Goal: Communication & Community: Share content

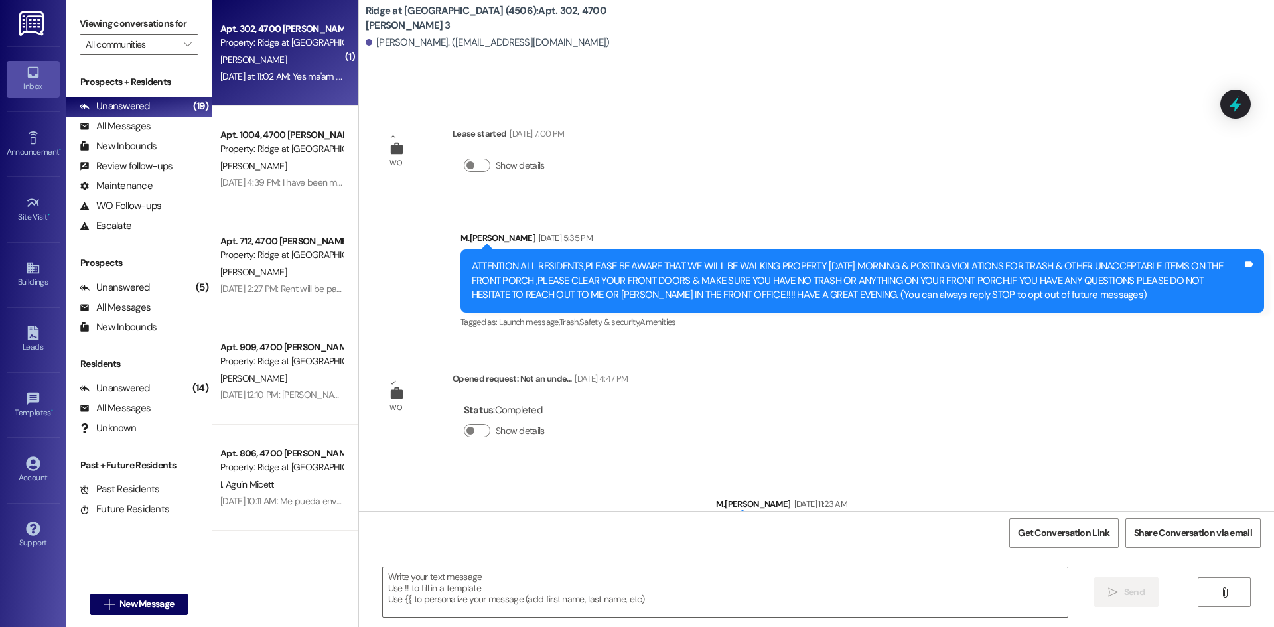
scroll to position [2964, 0]
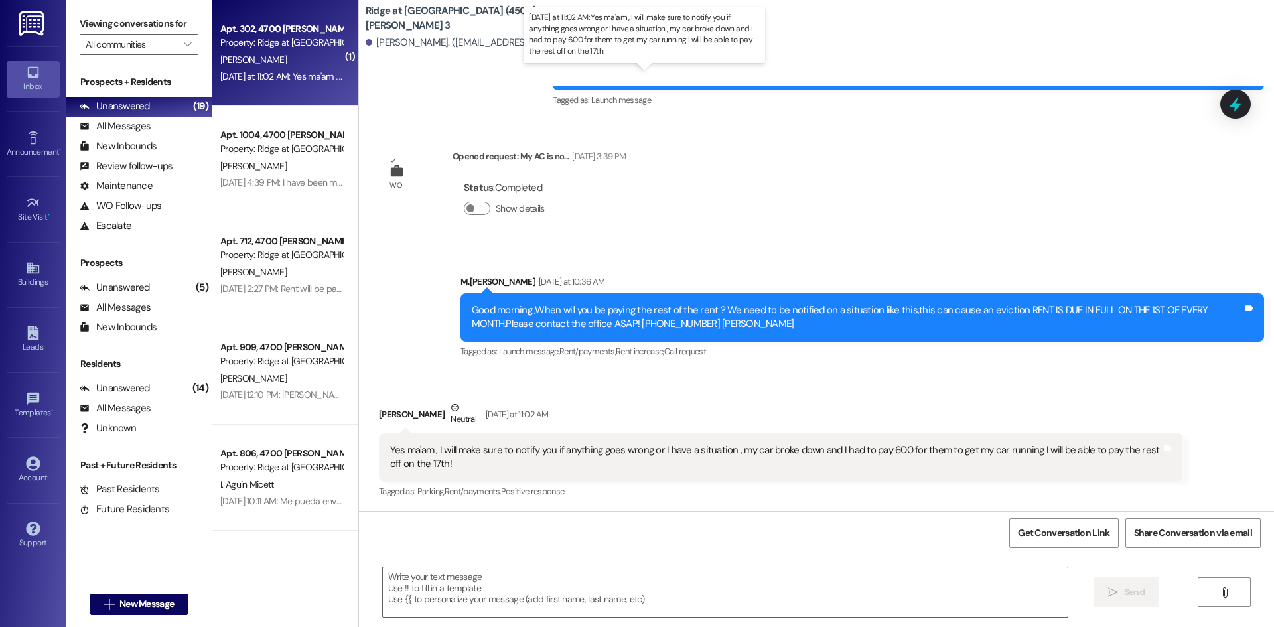
click at [276, 72] on div "[DATE] at 11:02 AM: Yes ma'am , I will make sure to notify you if anything goes…" at bounding box center [641, 76] width 843 height 12
click at [425, 587] on textarea at bounding box center [725, 592] width 685 height 50
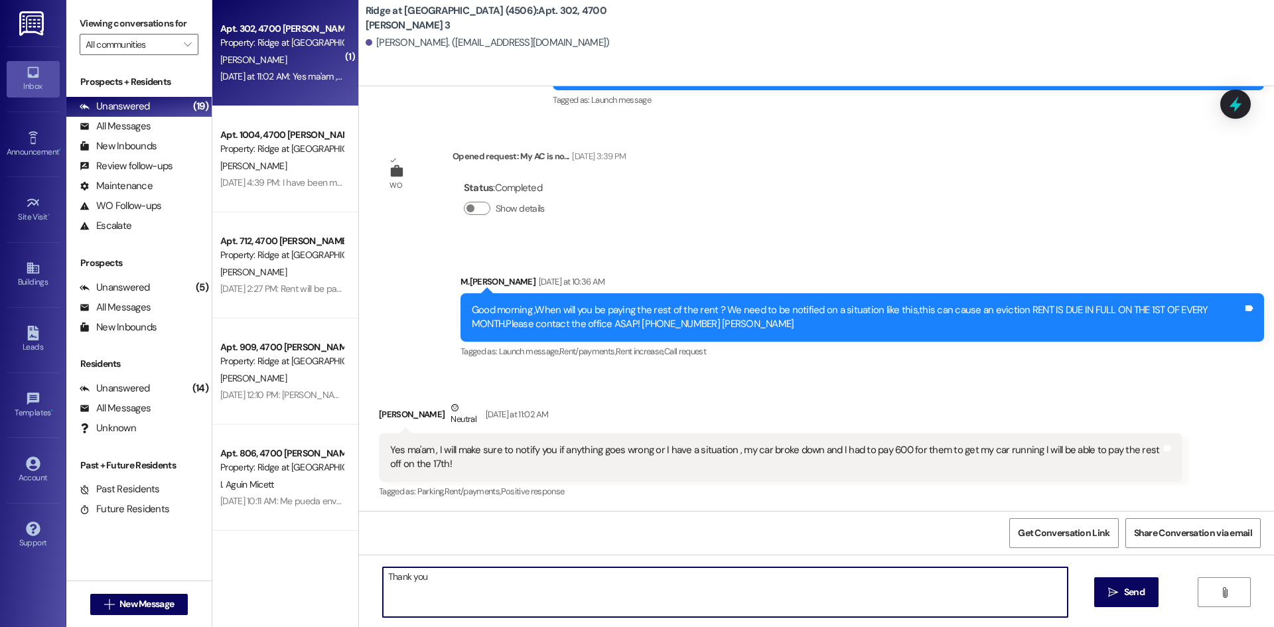
type textarea "Thank you!"
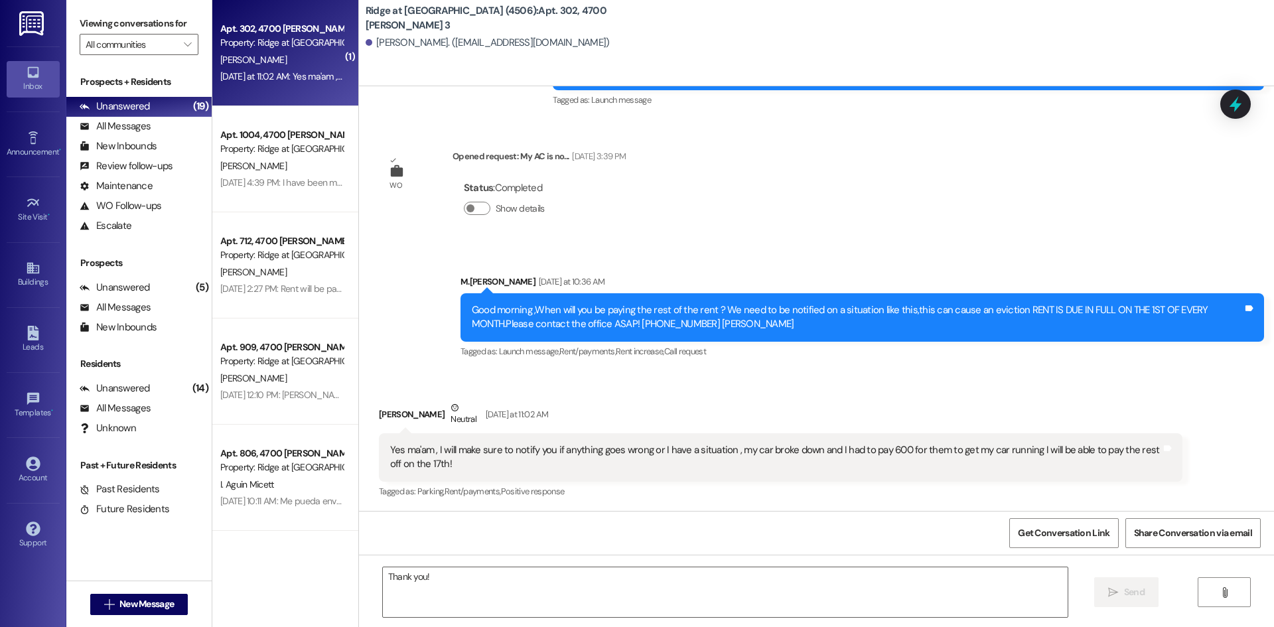
click at [281, 68] on div "[DATE] at 11:02 AM: Yes ma'am , I will make sure to notify you if anything goes…" at bounding box center [281, 76] width 125 height 17
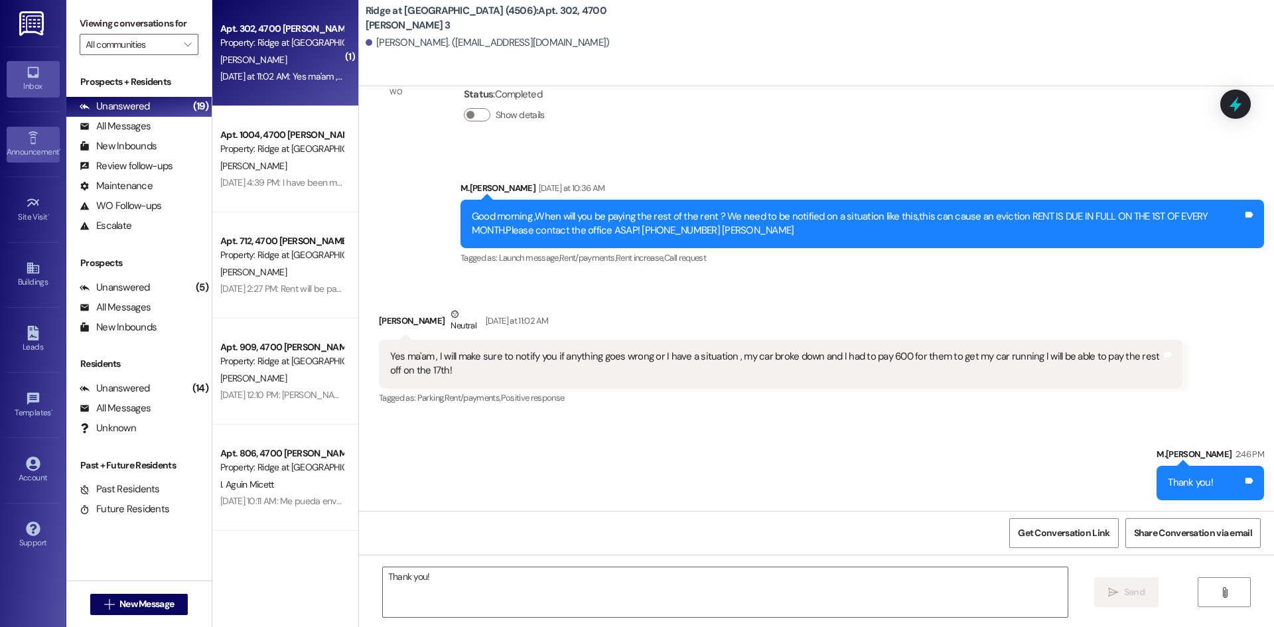
click at [26, 143] on icon at bounding box center [33, 138] width 15 height 15
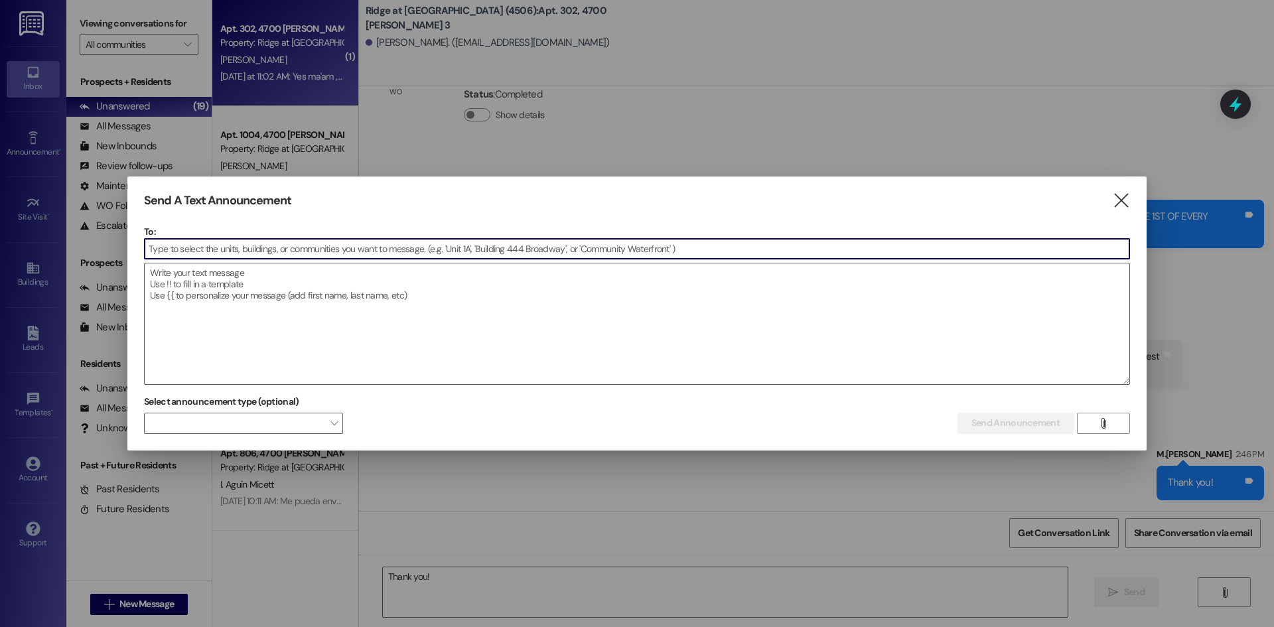
click at [159, 252] on input at bounding box center [637, 249] width 985 height 20
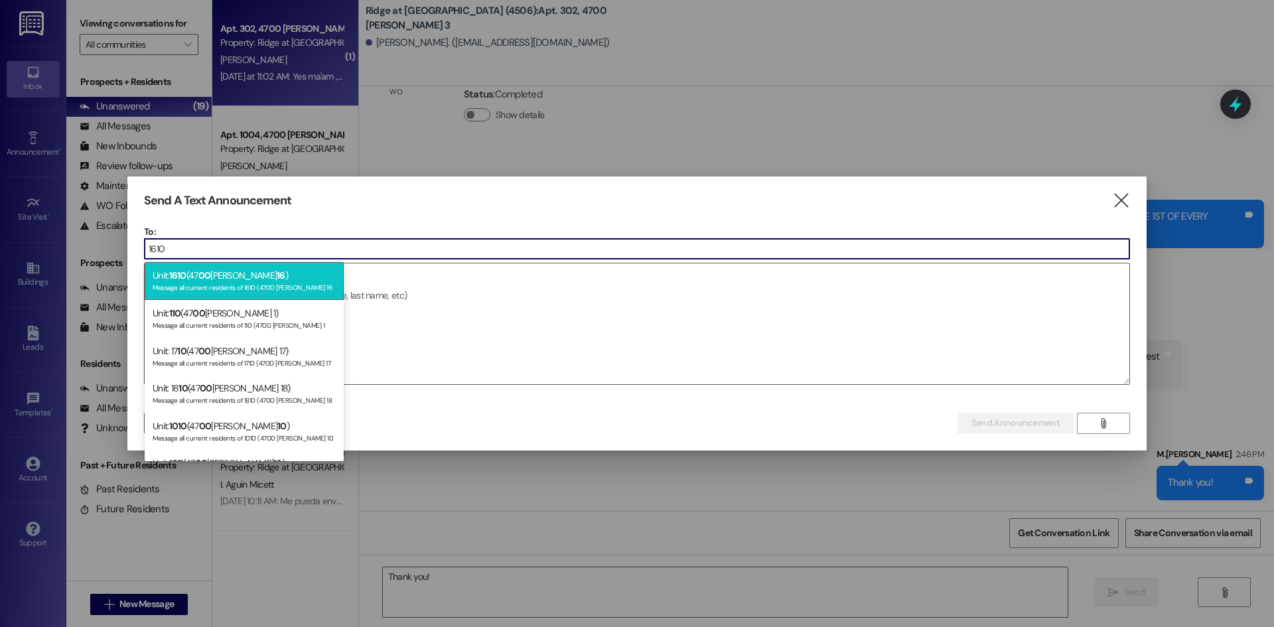
type input "1610"
click at [189, 283] on div "Message all current residents of 1610 (4700 [PERSON_NAME] 16" at bounding box center [244, 286] width 183 height 11
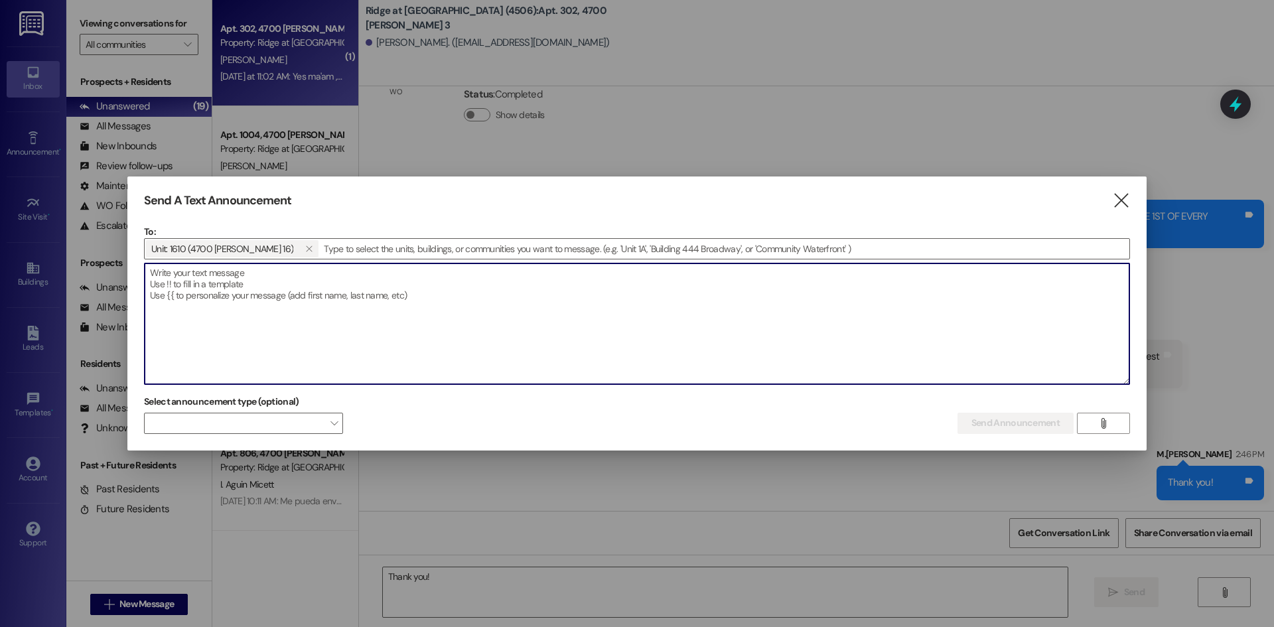
paste textarea "Hey [PERSON_NAME],I went ahead & waived that late fee,so your balance Is now $7…"
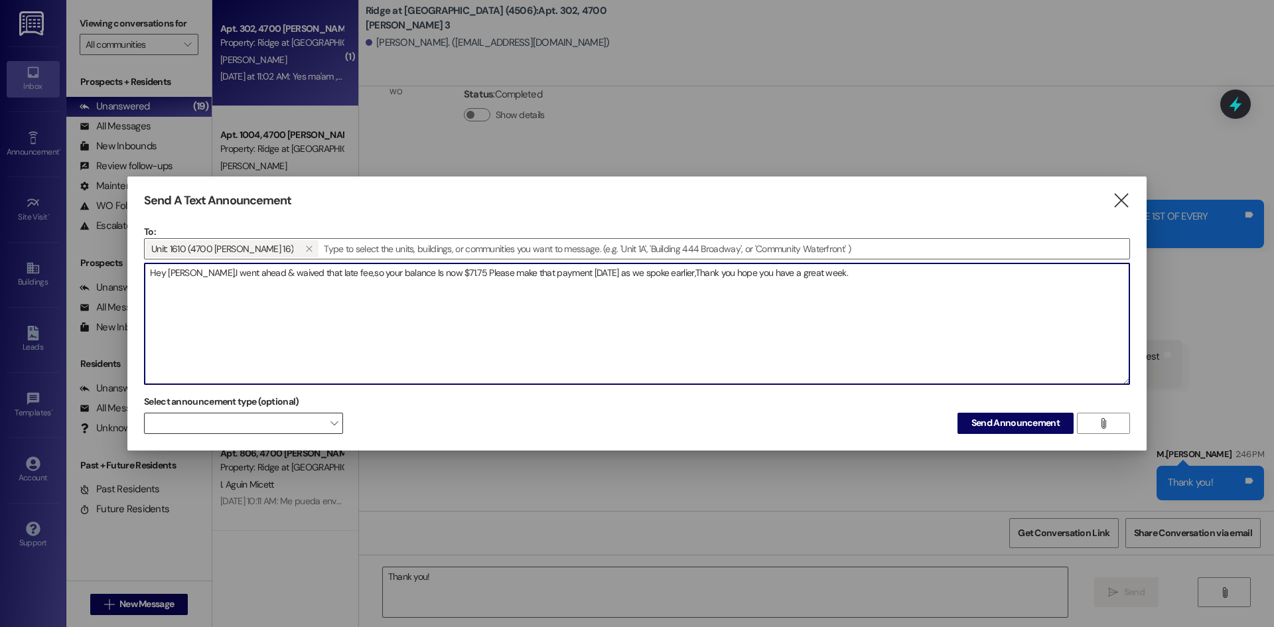
type textarea "Hey [PERSON_NAME],I went ahead & waived that late fee,so your balance Is now $7…"
click at [236, 423] on span at bounding box center [243, 423] width 199 height 21
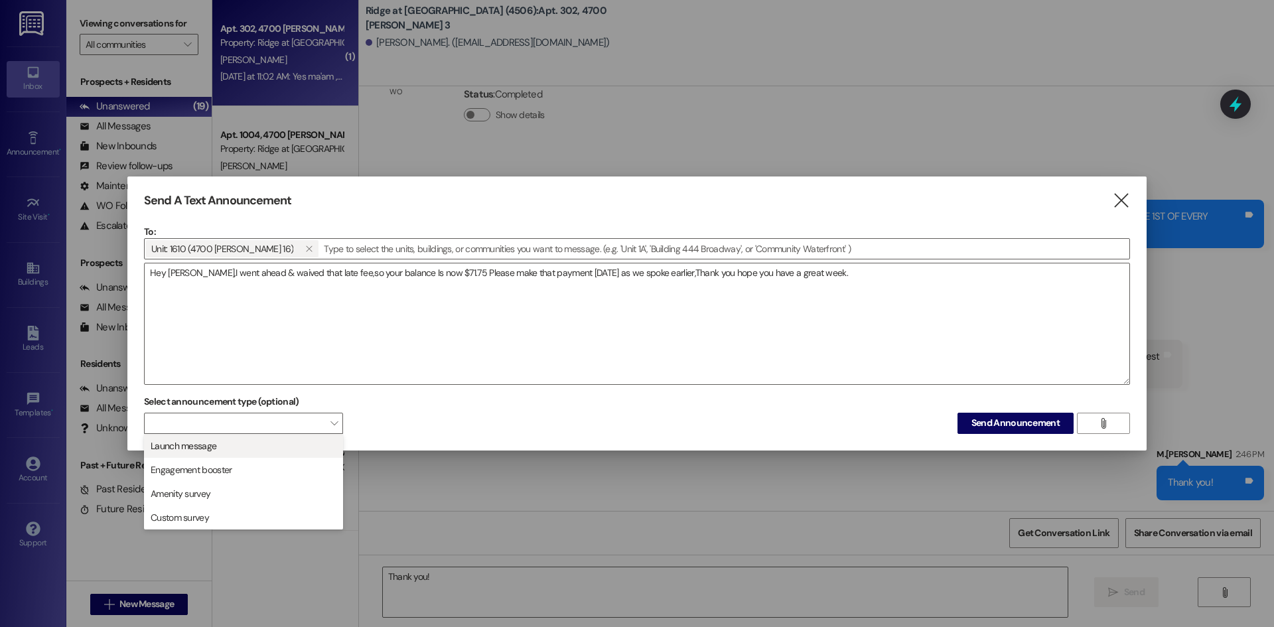
click at [288, 451] on span "Launch message" at bounding box center [243, 446] width 187 height 15
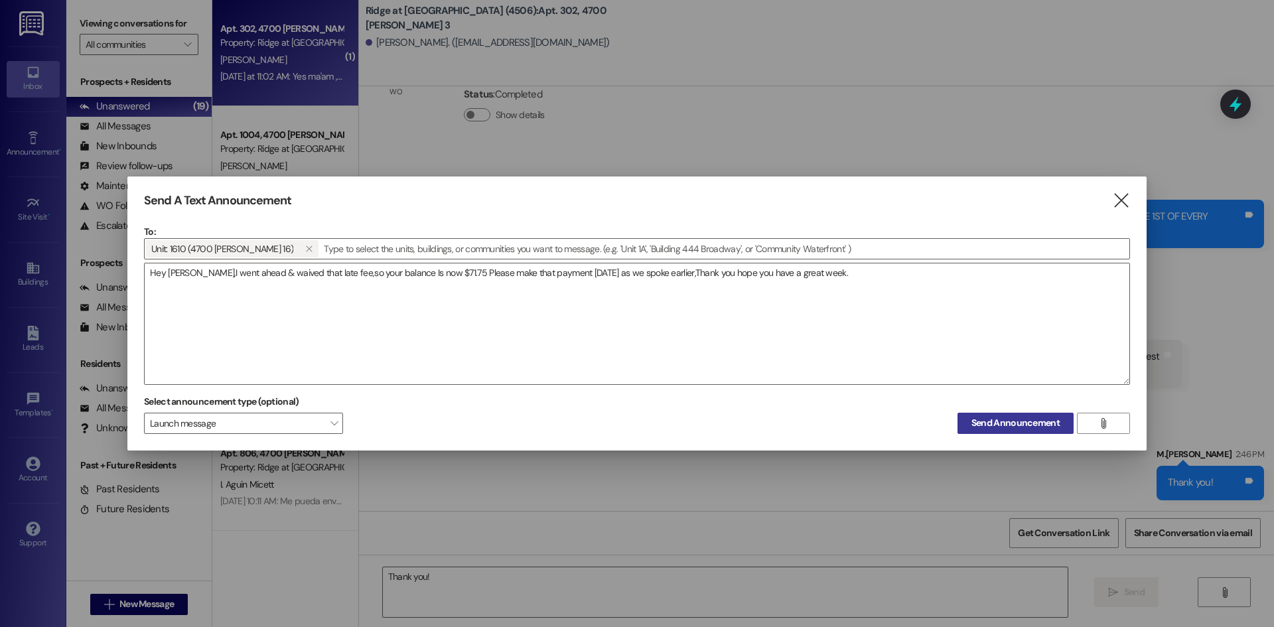
click at [1043, 416] on span "Send Announcement" at bounding box center [1016, 423] width 88 height 14
